Goal: Transaction & Acquisition: Download file/media

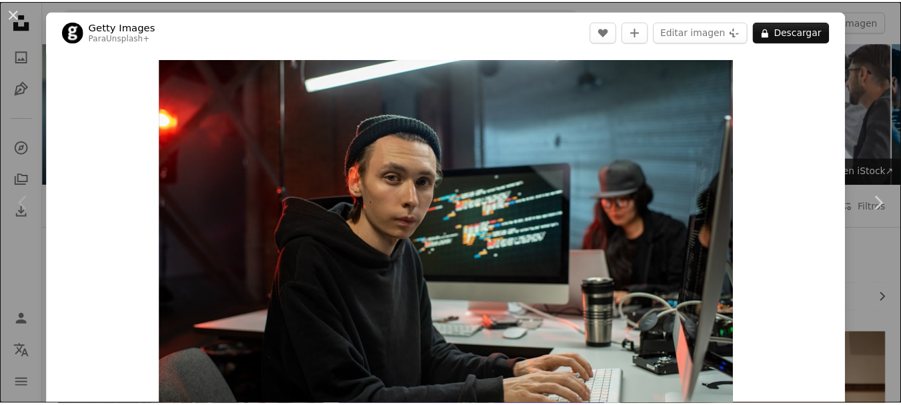
scroll to position [200, 0]
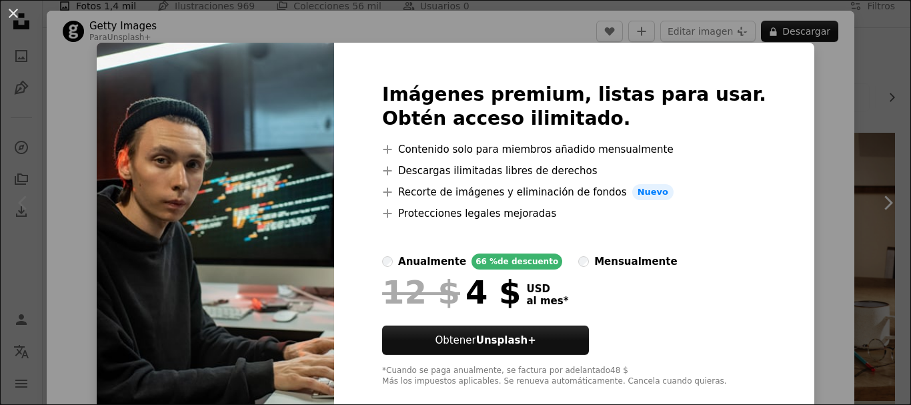
click at [835, 56] on div "An X shape Imágenes premium, listas para usar. Obtén acceso ilimitado. A plus s…" at bounding box center [455, 202] width 911 height 405
click at [857, 49] on div "An X shape Chevron left Chevron right Getty Images Para Unsplash+ A heart A plu…" at bounding box center [455, 202] width 911 height 405
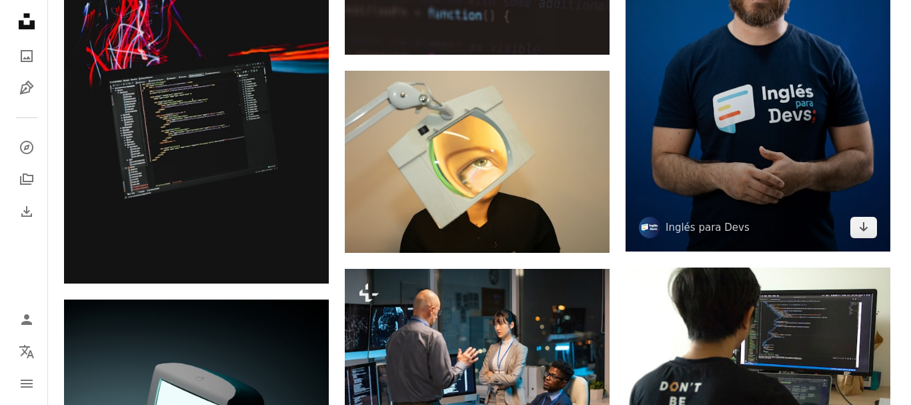
scroll to position [1067, 0]
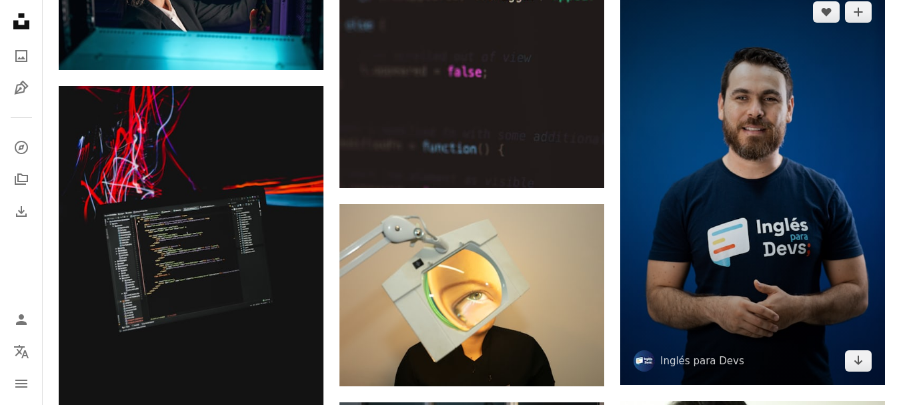
click at [805, 168] on img at bounding box center [752, 187] width 265 height 398
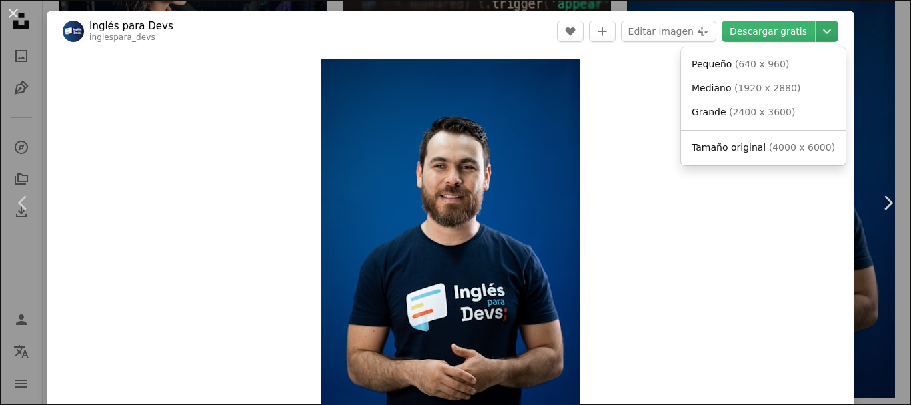
click at [823, 32] on icon "Elegir el tamaño de descarga" at bounding box center [827, 31] width 8 height 5
click at [745, 69] on span "( 640 x 960 )" at bounding box center [762, 64] width 55 height 11
